Goal: Check status: Check status

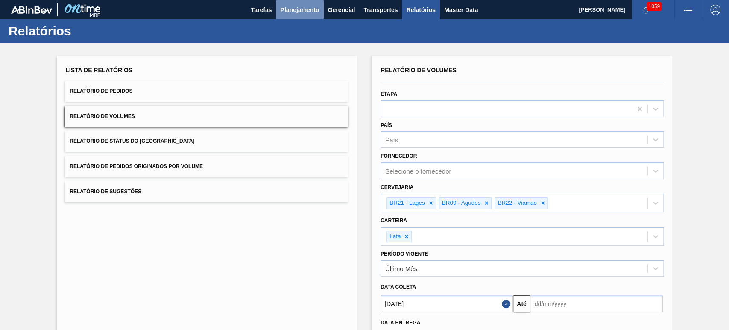
click at [303, 12] on span "Planejamento" at bounding box center [299, 10] width 39 height 10
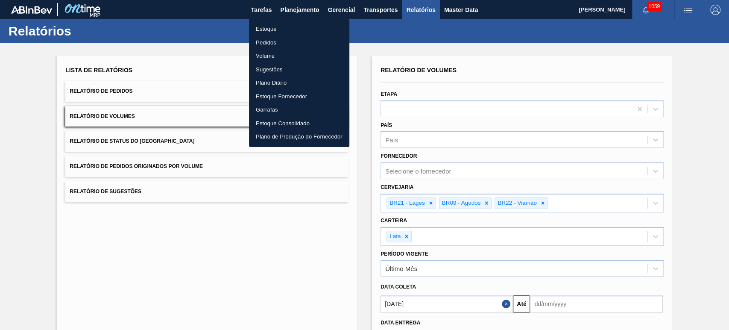
click at [270, 26] on li "Estoque" at bounding box center [299, 29] width 100 height 14
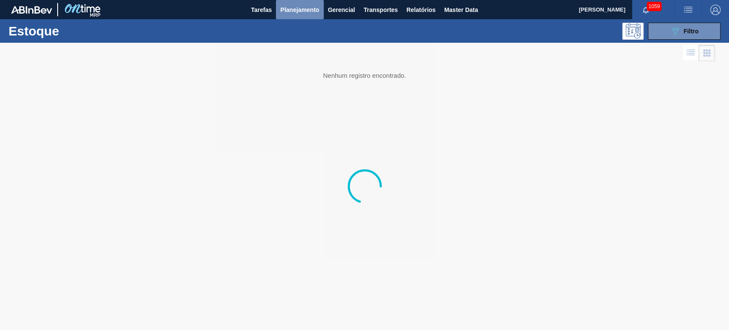
click at [304, 13] on span "Planejamento" at bounding box center [299, 10] width 39 height 10
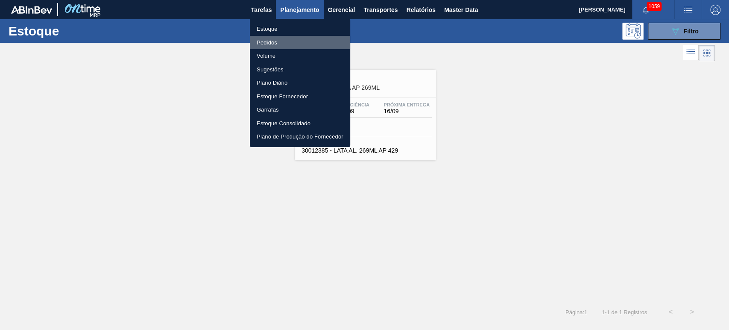
click at [273, 42] on li "Pedidos" at bounding box center [300, 43] width 100 height 14
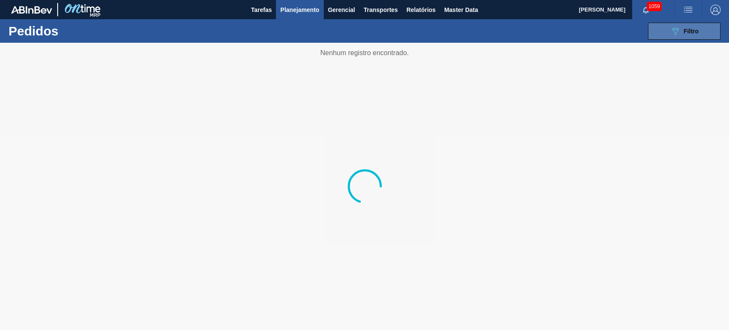
click at [682, 32] on div "089F7B8B-B2A5-4AFE-B5C0-19BA573D28AC Filtro" at bounding box center [684, 31] width 29 height 10
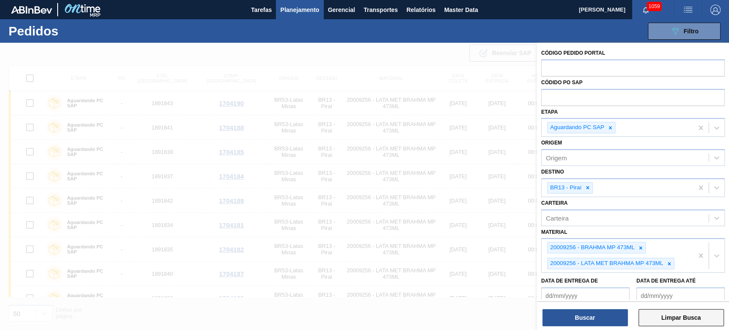
click at [682, 316] on button "Limpar Busca" at bounding box center [681, 317] width 85 height 17
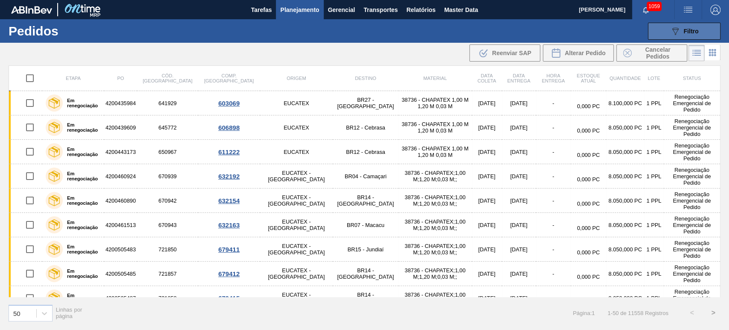
click at [709, 27] on button "089F7B8B-B2A5-4AFE-B5C0-19BA573D28AC Filtro" at bounding box center [684, 31] width 73 height 17
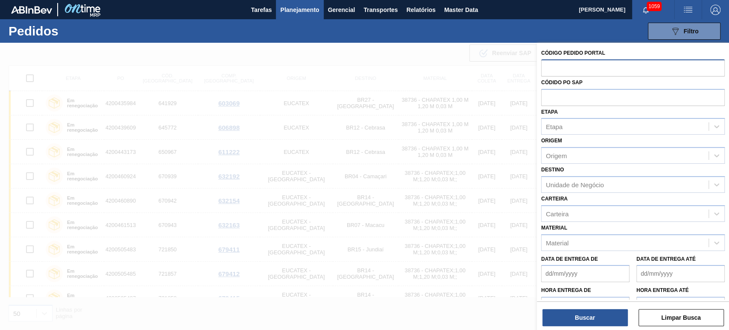
click at [579, 64] on input "text" at bounding box center [633, 67] width 184 height 16
paste input "5800370471"
drag, startPoint x: 601, startPoint y: 71, endPoint x: 499, endPoint y: 62, distance: 102.5
click at [537, 61] on div "Código Pedido Portal 5800370471 Códido PO SAP Etapa Etapa Origem Origem Destino…" at bounding box center [633, 208] width 192 height 330
type input "5800370471"
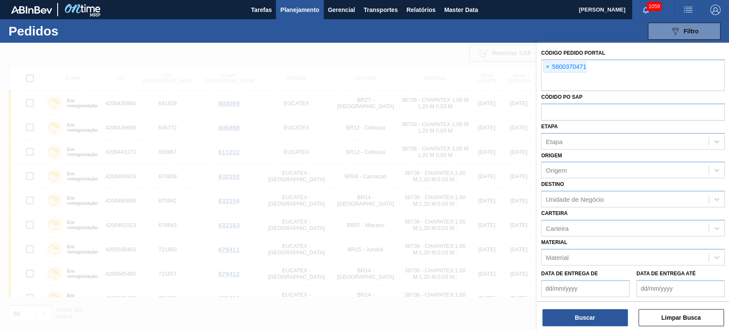
click at [582, 97] on div "Códido PO SAP" at bounding box center [633, 105] width 184 height 29
paste input "5800370471"
type input "5800370471"
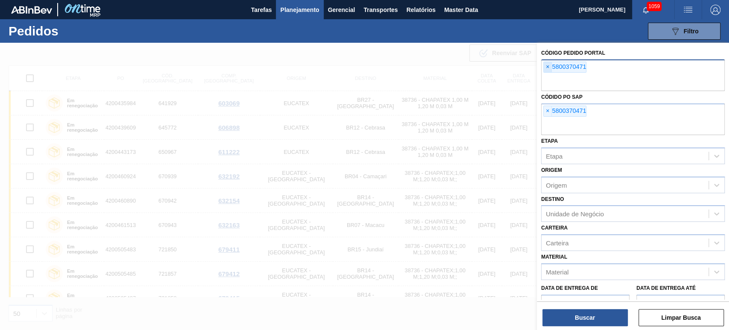
click at [546, 68] on span "×" at bounding box center [548, 67] width 8 height 10
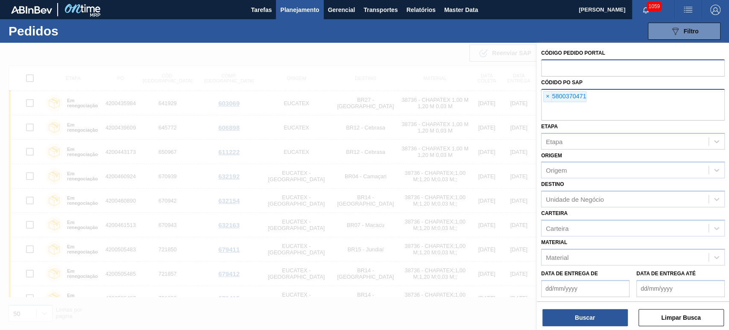
click at [571, 112] on input "text" at bounding box center [633, 112] width 184 height 16
paste input "5800370468"
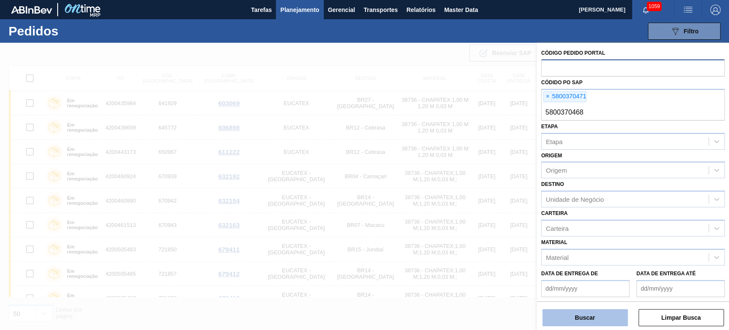
type input "5800370468"
click at [591, 326] on button "Buscar" at bounding box center [585, 317] width 85 height 17
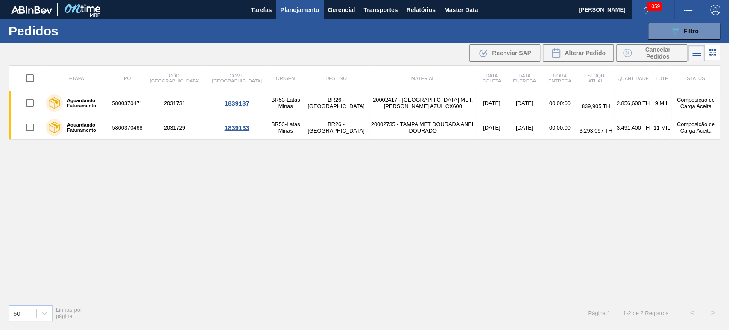
click at [339, 163] on div "Etapa PO Cód. Pedido Comp. Carga Origem Destino Material Data [PERSON_NAME] Dat…" at bounding box center [365, 181] width 712 height 232
click at [306, 177] on div "Etapa PO Cód. Pedido Comp. Carga Origem Destino Material Data [PERSON_NAME] Dat…" at bounding box center [365, 181] width 712 height 232
